Goal: Navigation & Orientation: Find specific page/section

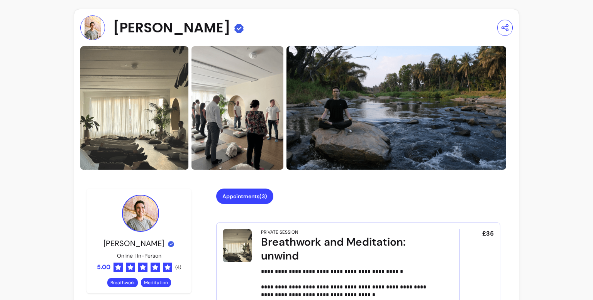
click at [330, 101] on img at bounding box center [396, 107] width 220 height 123
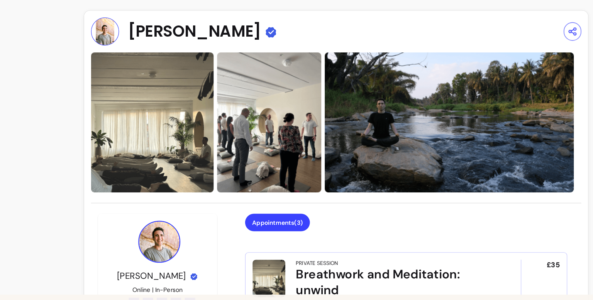
scroll to position [0, 0]
